Goal: Information Seeking & Learning: Compare options

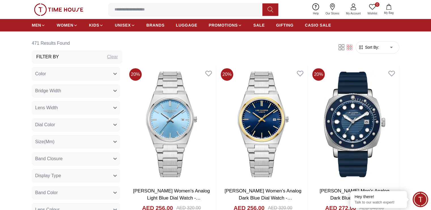
scroll to position [246, 0]
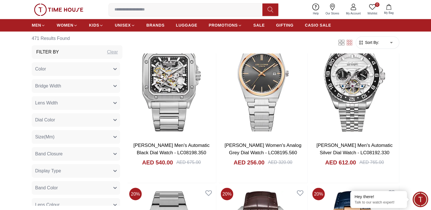
scroll to position [888, 0]
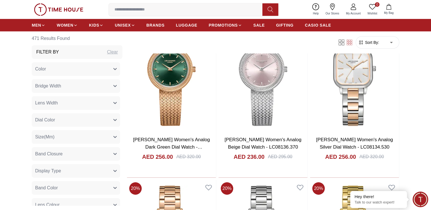
scroll to position [1952, 0]
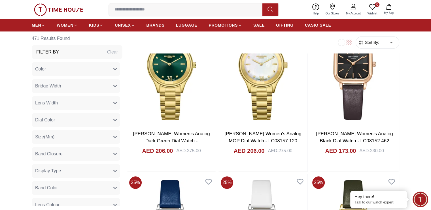
scroll to position [2814, 0]
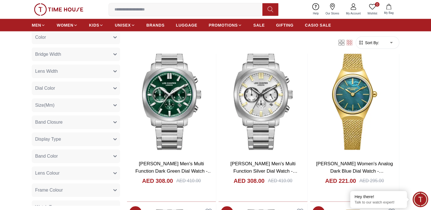
scroll to position [85, 0]
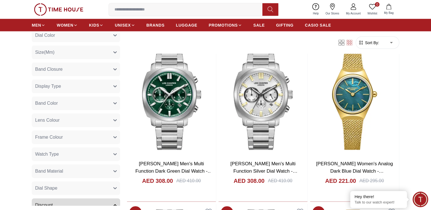
click at [60, 108] on button "Band Color" at bounding box center [76, 103] width 88 height 14
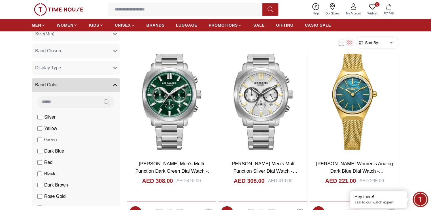
scroll to position [113, 0]
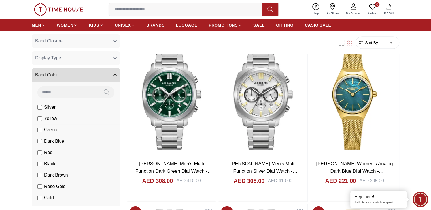
click at [49, 128] on span "Green" at bounding box center [50, 129] width 12 height 7
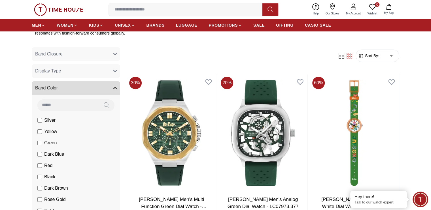
scroll to position [292, 0]
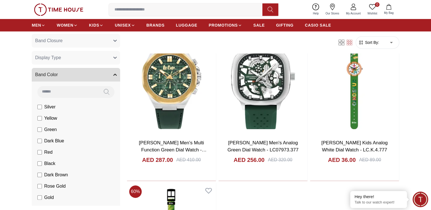
click at [45, 126] on span "Green" at bounding box center [50, 129] width 12 height 7
